Goal: Task Accomplishment & Management: Use online tool/utility

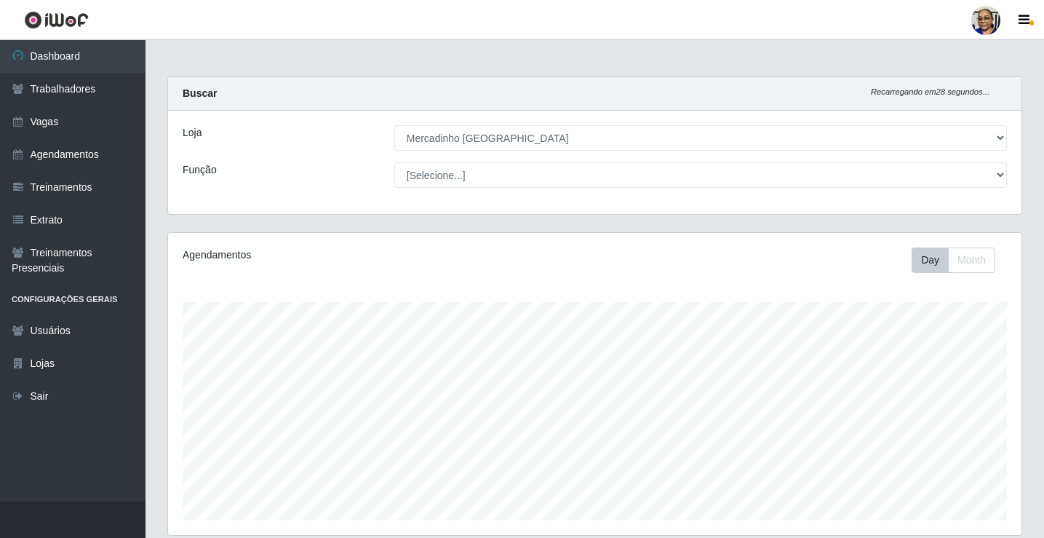
select select "345"
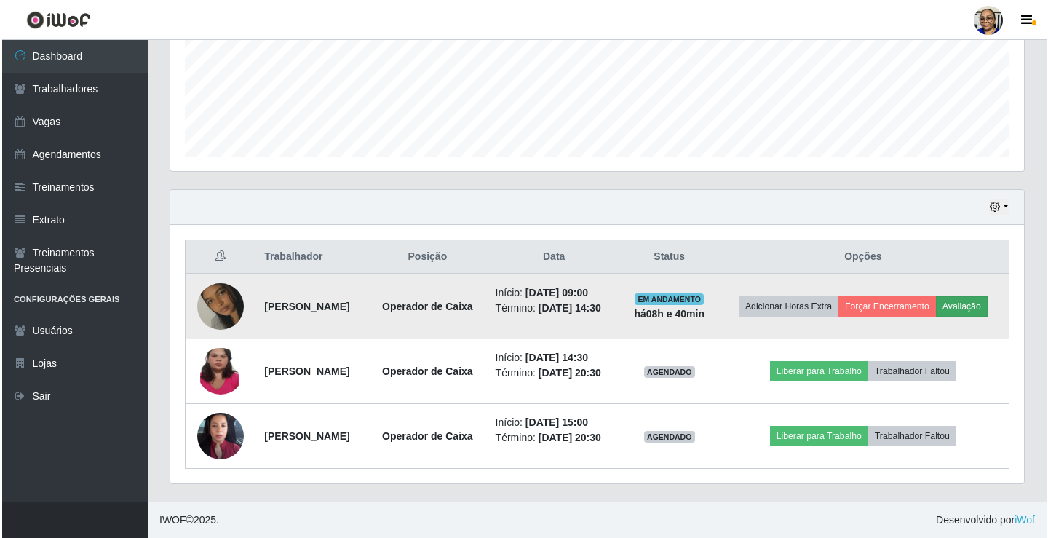
scroll to position [302, 853]
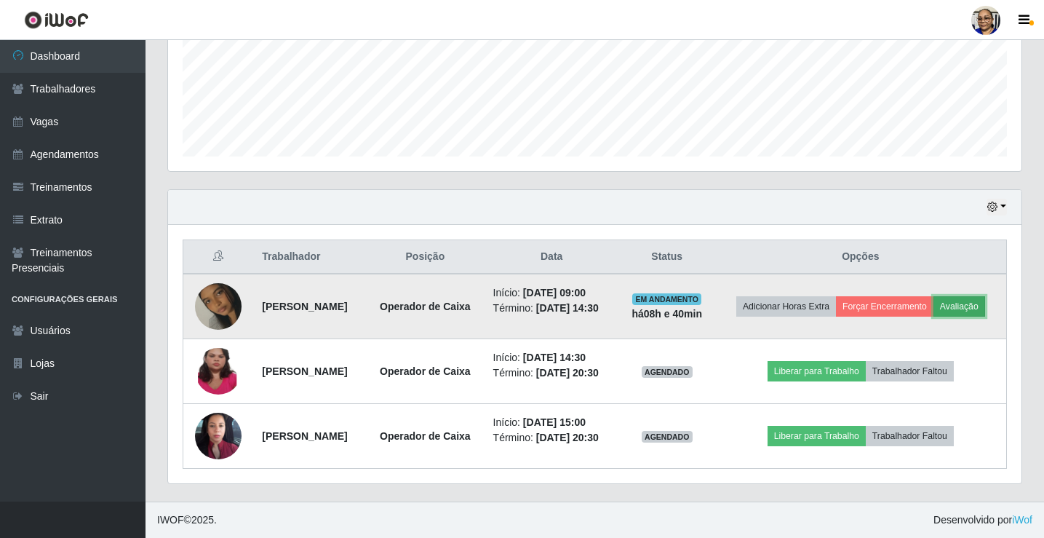
click at [933, 296] on button "Avaliação" at bounding box center [959, 306] width 52 height 20
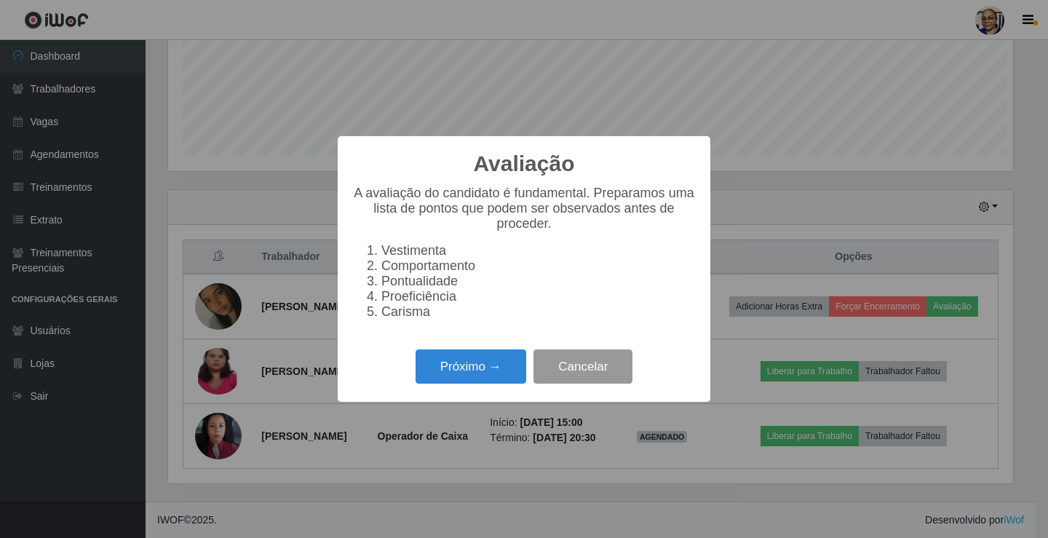
scroll to position [302, 845]
click at [479, 365] on button "Próximo →" at bounding box center [470, 366] width 111 height 34
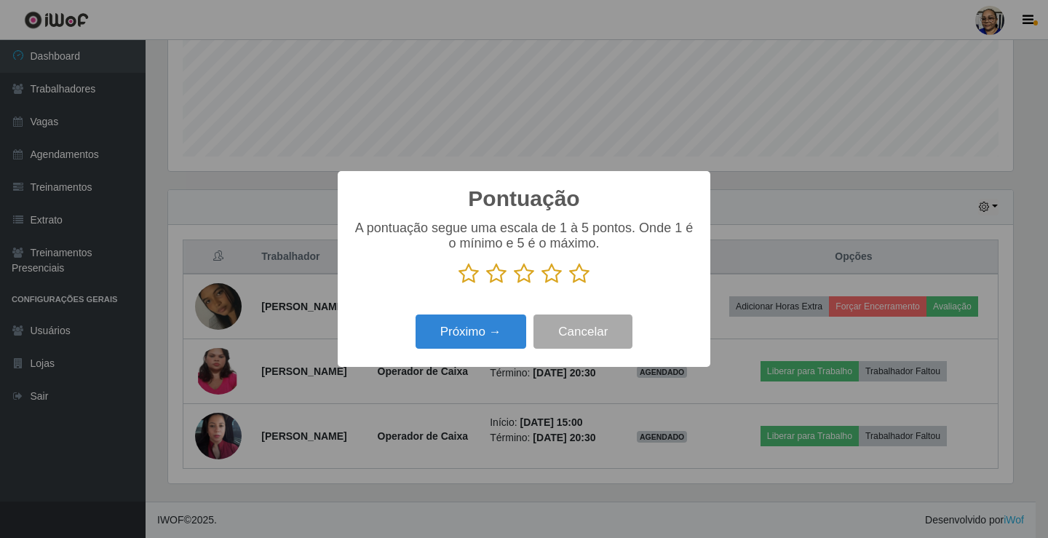
scroll to position [727227, 726684]
click at [575, 279] on icon at bounding box center [579, 274] width 20 height 22
click at [569, 284] on input "radio" at bounding box center [569, 284] width 0 height 0
click at [490, 338] on button "Próximo →" at bounding box center [470, 331] width 111 height 34
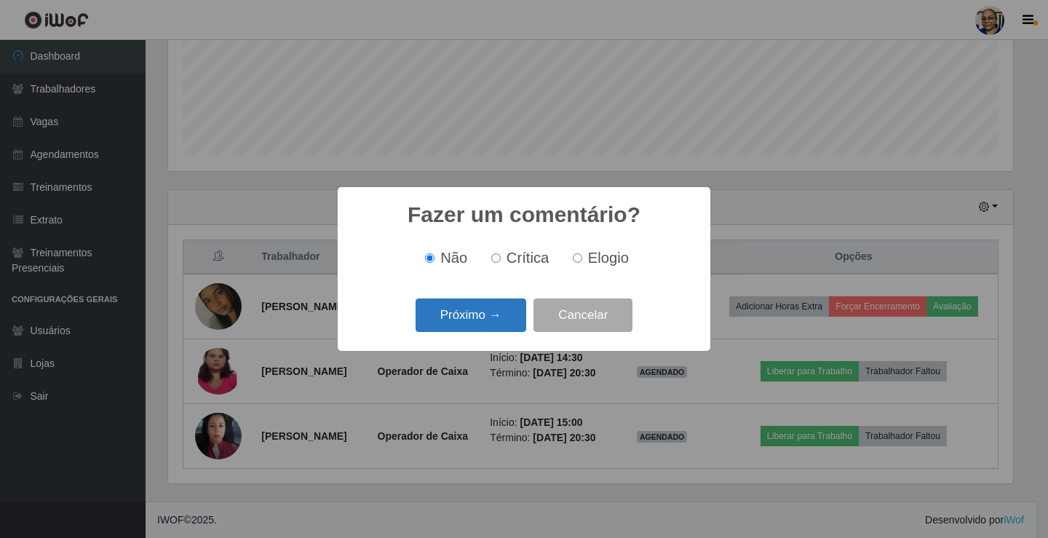
click at [496, 322] on button "Próximo →" at bounding box center [470, 315] width 111 height 34
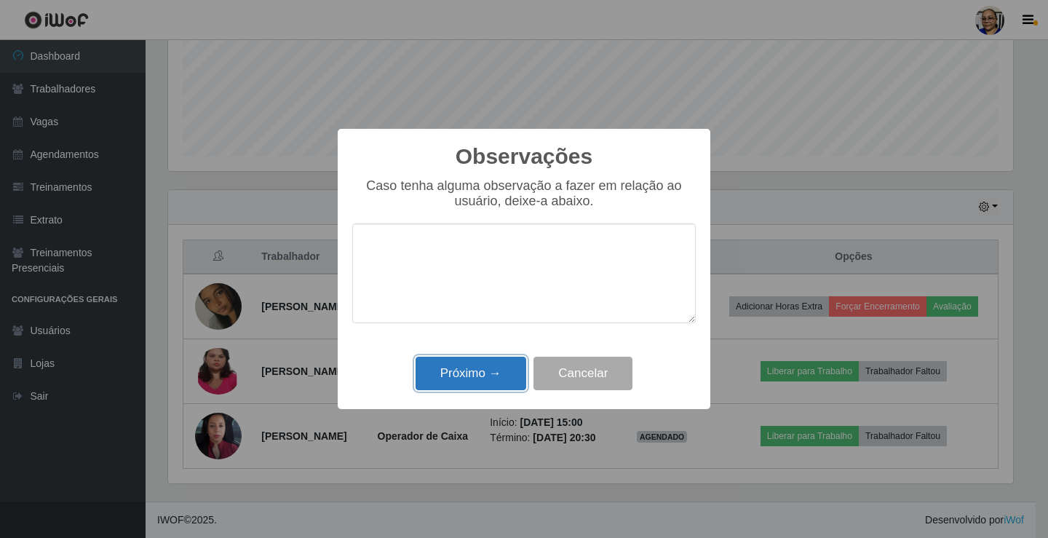
click at [471, 383] on button "Próximo →" at bounding box center [470, 373] width 111 height 34
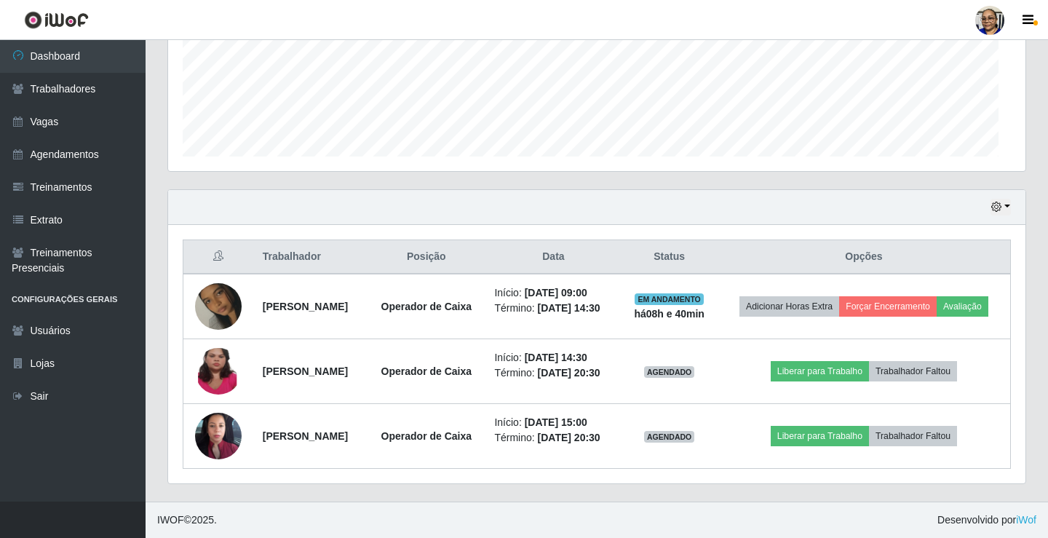
scroll to position [302, 853]
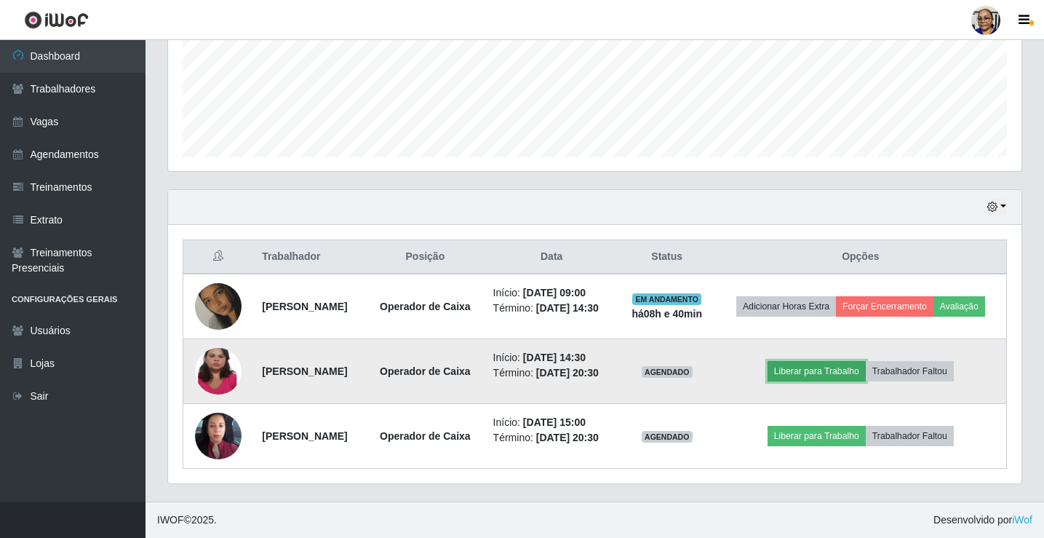
click at [842, 361] on button "Liberar para Trabalho" at bounding box center [817, 371] width 98 height 20
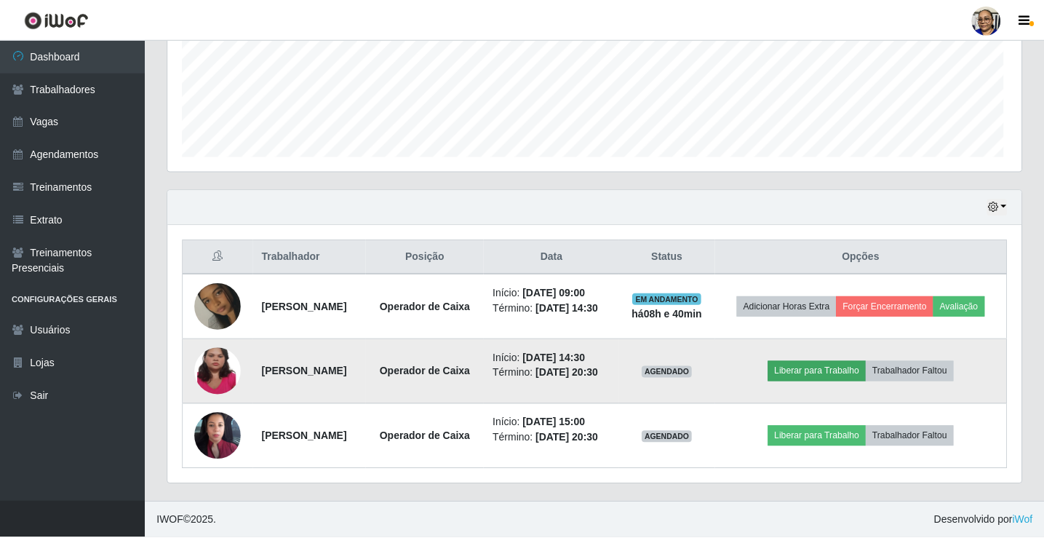
scroll to position [302, 845]
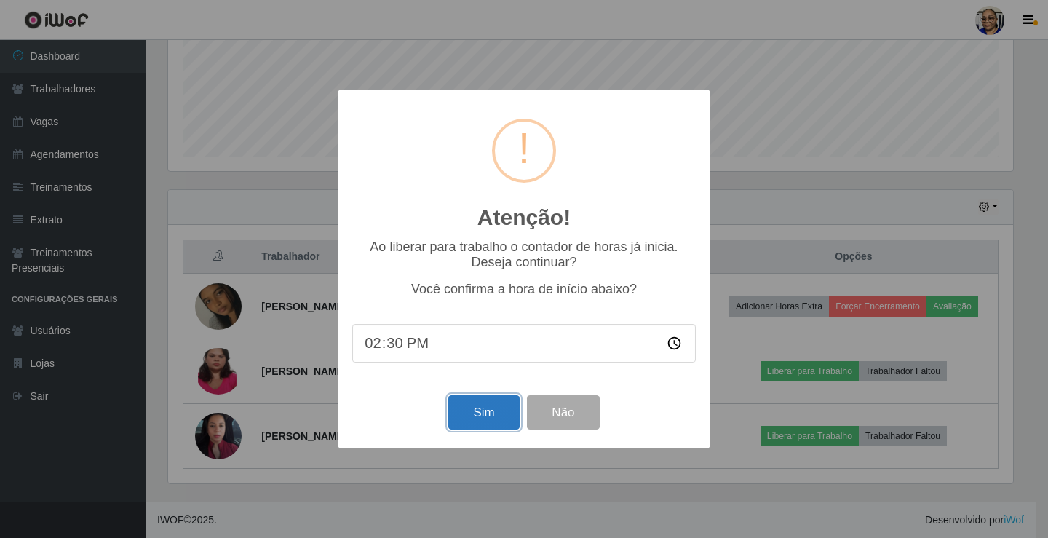
click at [494, 410] on button "Sim" at bounding box center [483, 412] width 71 height 34
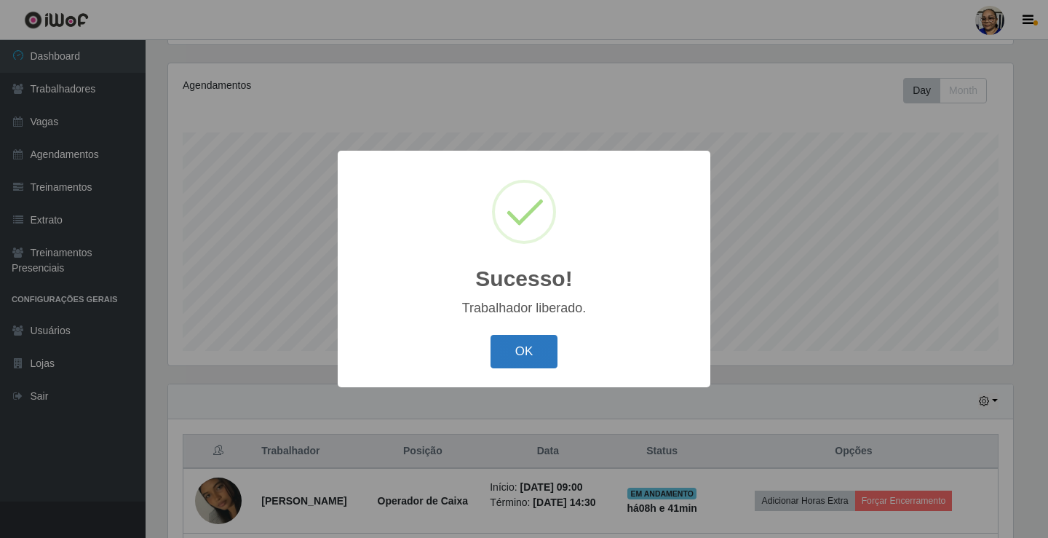
click at [531, 347] on button "OK" at bounding box center [524, 352] width 68 height 34
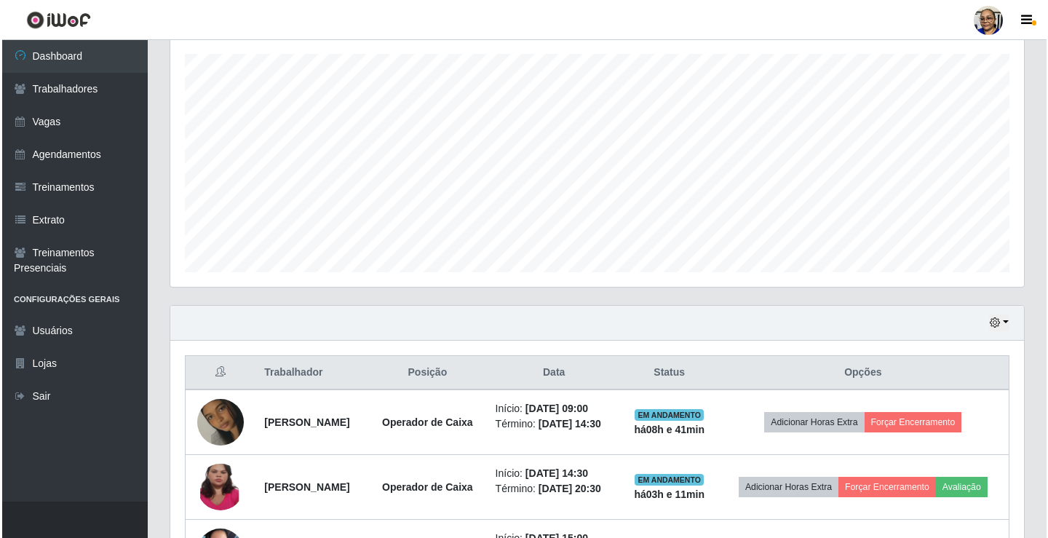
scroll to position [397, 0]
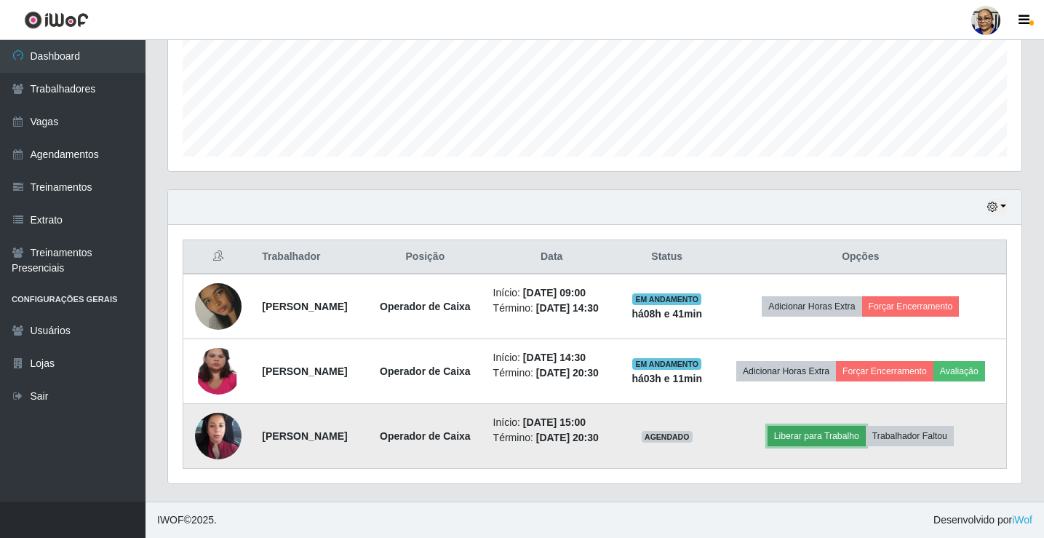
click at [850, 432] on button "Liberar para Trabalho" at bounding box center [817, 436] width 98 height 20
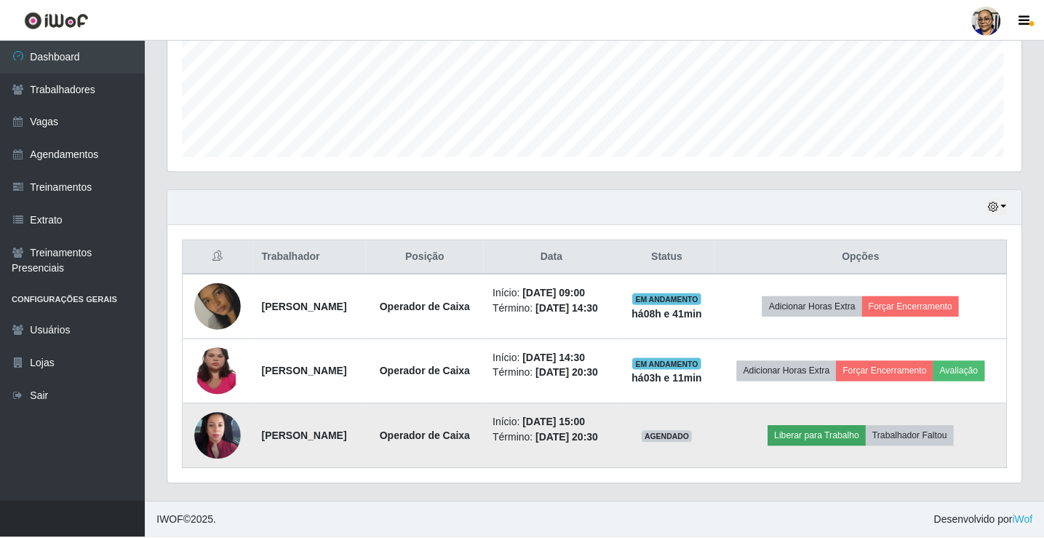
scroll to position [302, 845]
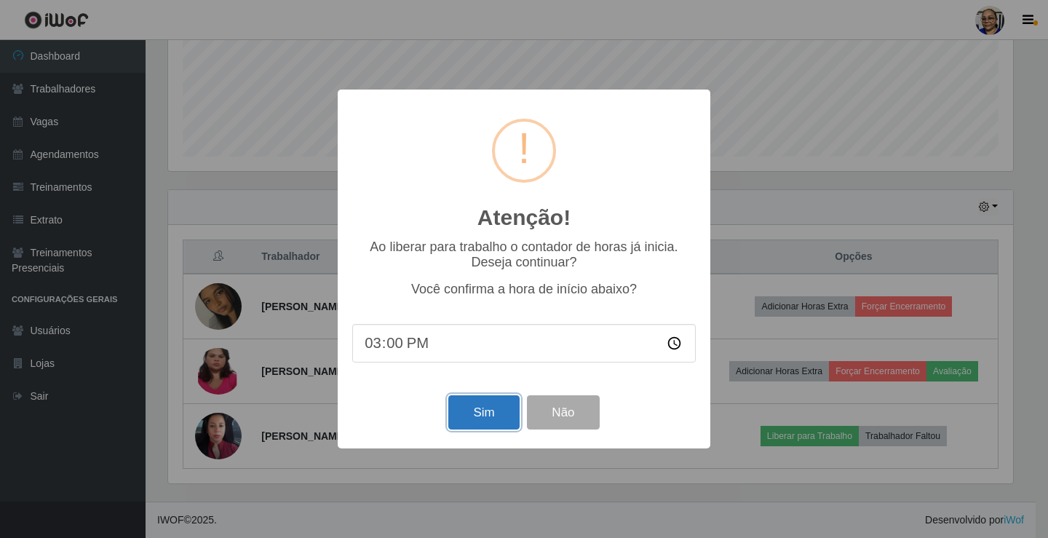
click at [481, 421] on button "Sim" at bounding box center [483, 412] width 71 height 34
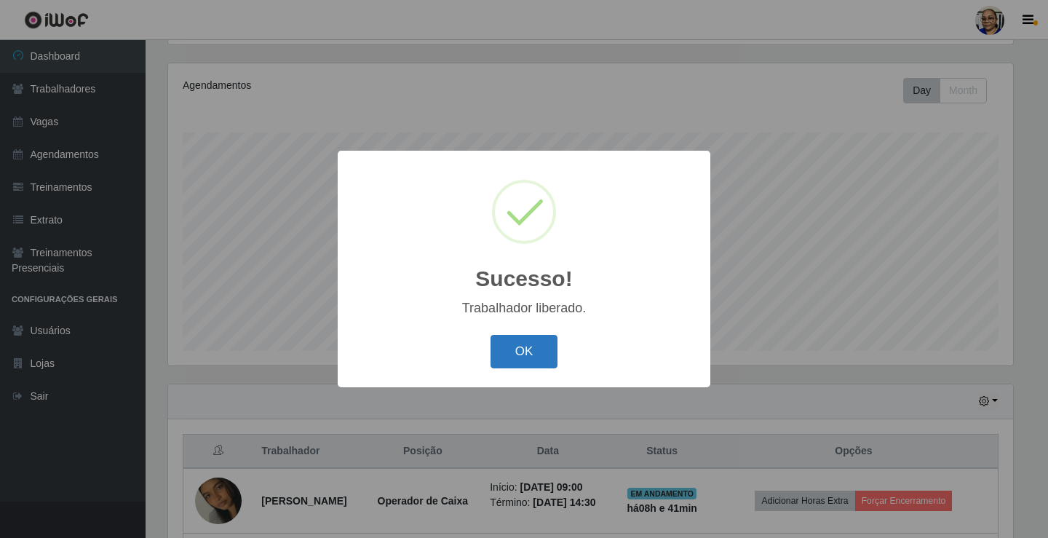
click at [522, 354] on button "OK" at bounding box center [524, 352] width 68 height 34
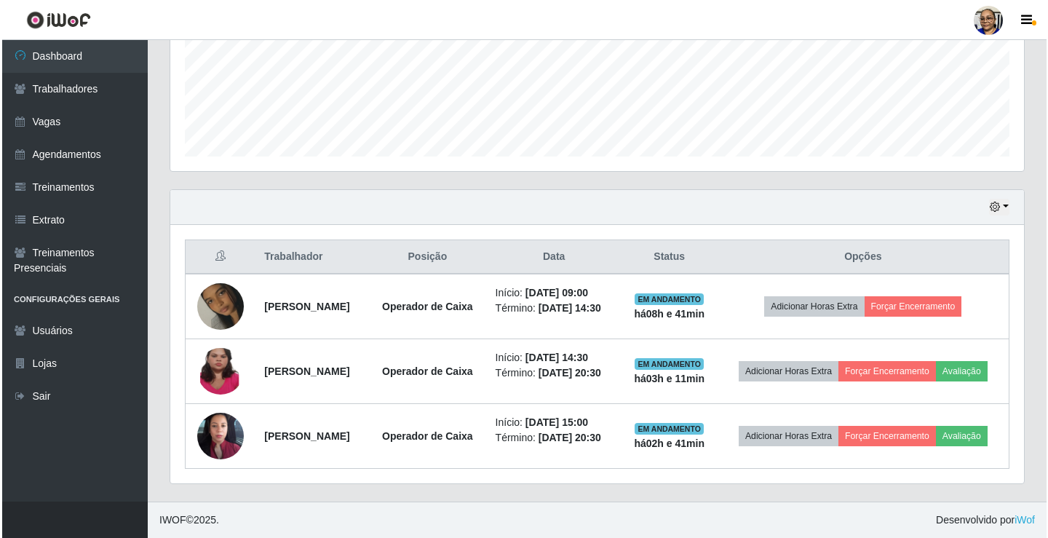
scroll to position [388, 0]
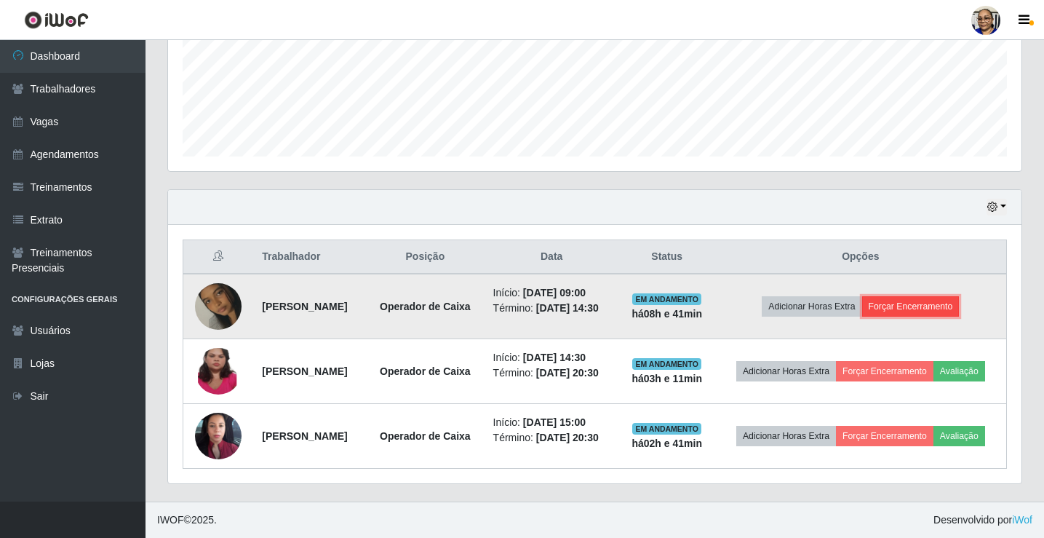
click at [941, 296] on button "Forçar Encerramento" at bounding box center [910, 306] width 97 height 20
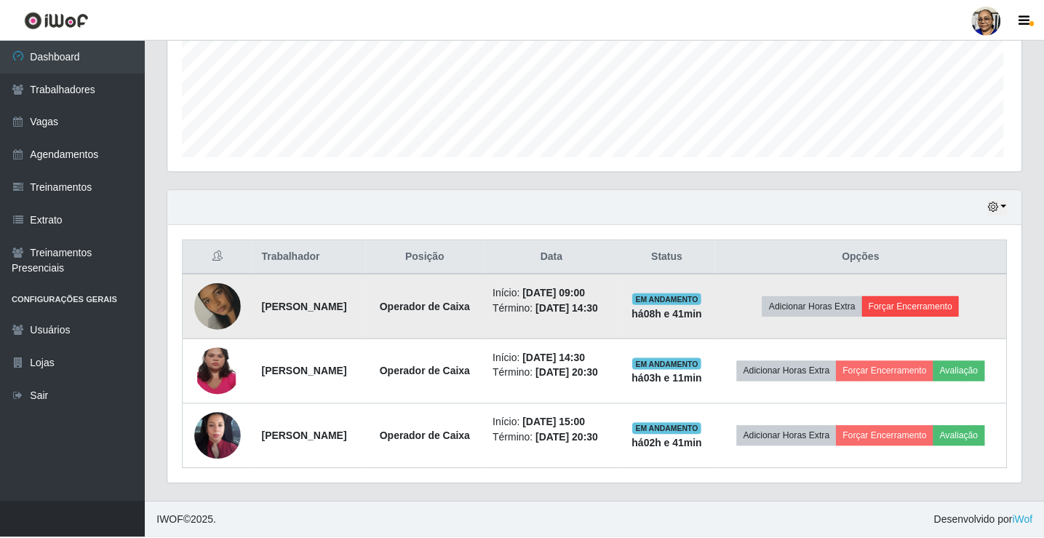
scroll to position [0, 0]
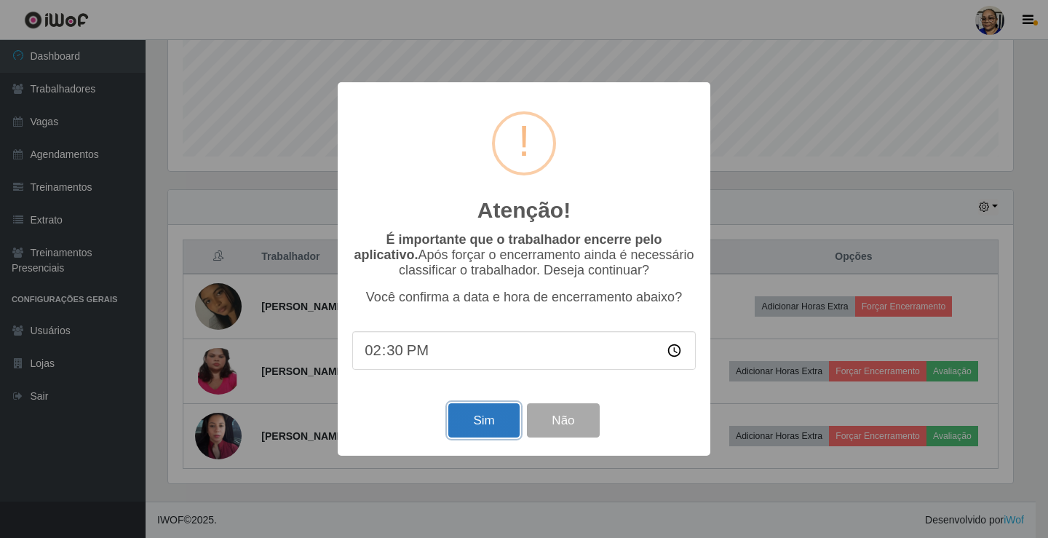
click at [481, 430] on button "Sim" at bounding box center [483, 420] width 71 height 34
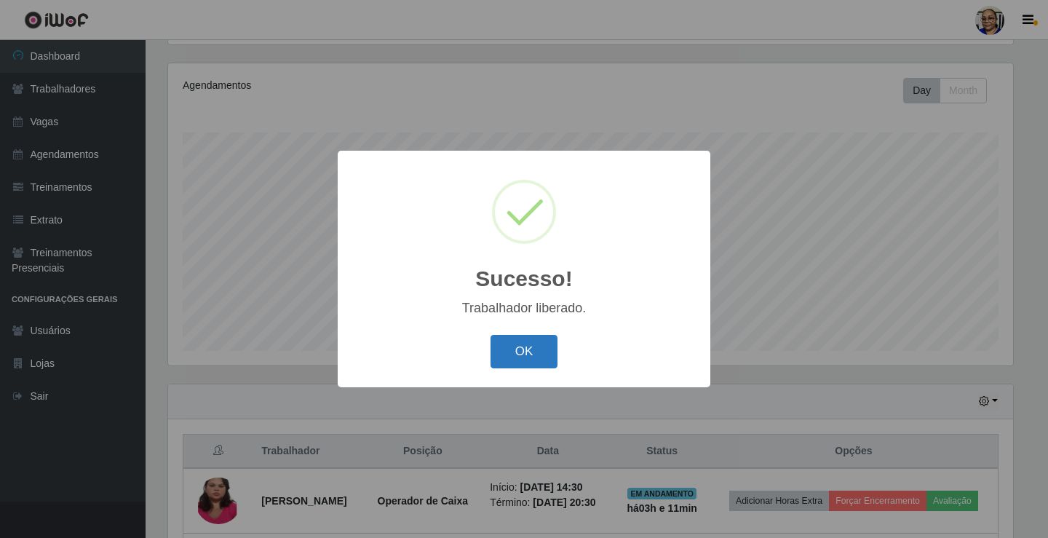
click at [547, 354] on button "OK" at bounding box center [524, 352] width 68 height 34
